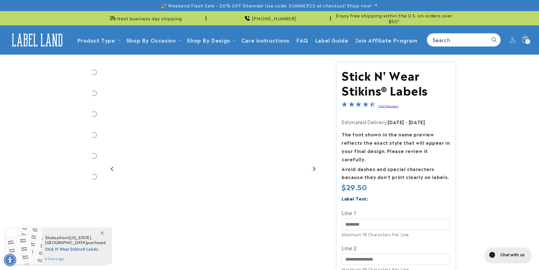
click at [526, 37] on icon at bounding box center [524, 39] width 13 height 13
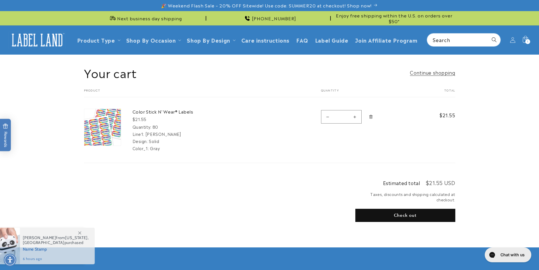
click at [393, 212] on button "Check out" at bounding box center [405, 215] width 100 height 13
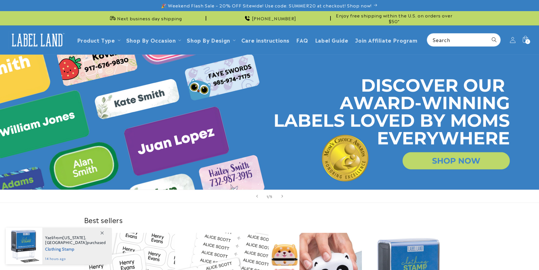
click at [512, 41] on icon at bounding box center [512, 40] width 5 height 6
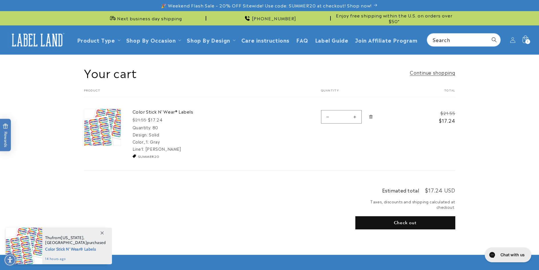
click at [528, 40] on div "1 1 item" at bounding box center [527, 41] width 5 height 5
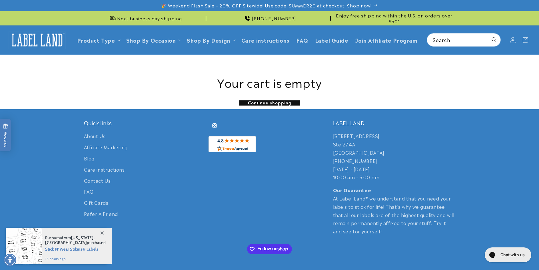
click at [514, 37] on icon at bounding box center [513, 40] width 6 height 6
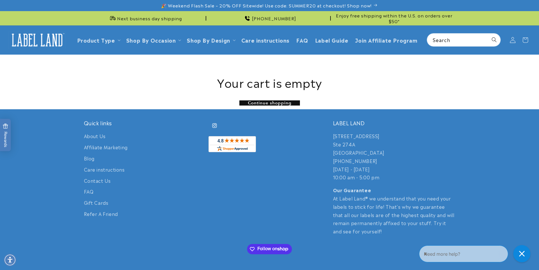
click at [512, 37] on icon at bounding box center [513, 40] width 6 height 6
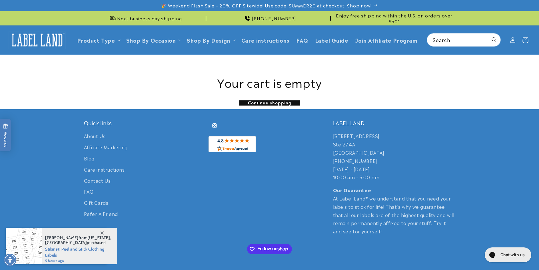
click at [524, 37] on icon at bounding box center [524, 39] width 13 height 13
click at [514, 39] on icon at bounding box center [512, 40] width 5 height 6
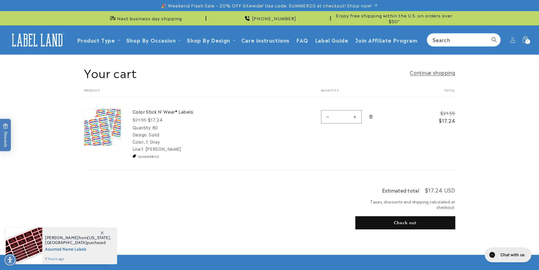
click at [424, 221] on button "Check out" at bounding box center [405, 222] width 100 height 13
click at [526, 41] on div "1 1 item" at bounding box center [527, 41] width 5 height 5
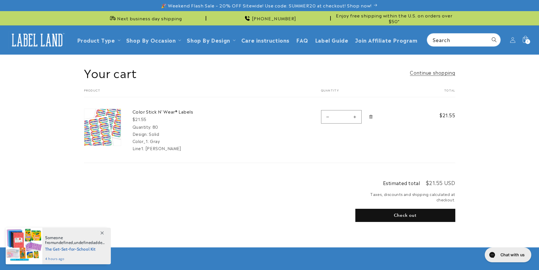
click at [373, 117] on span "Remove Color Stick N&#39; Wear® Labels - 80" at bounding box center [371, 117] width 6 height 6
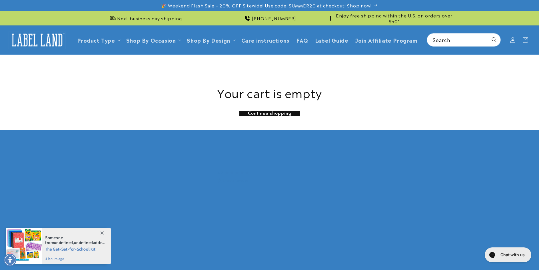
click at [370, 117] on div "Your cart is empty Continue shopping" at bounding box center [269, 92] width 371 height 55
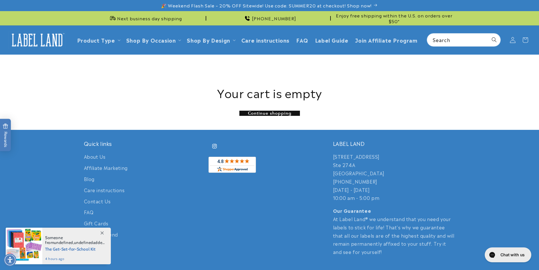
click at [513, 39] on icon at bounding box center [513, 40] width 6 height 6
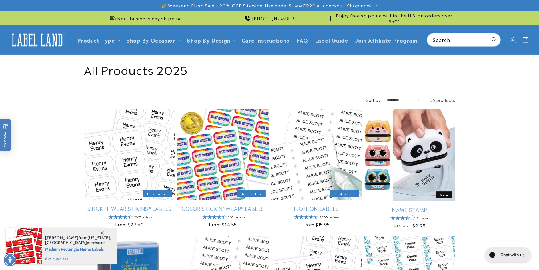
click at [510, 41] on icon at bounding box center [512, 40] width 5 height 6
